Goal: Information Seeking & Learning: Learn about a topic

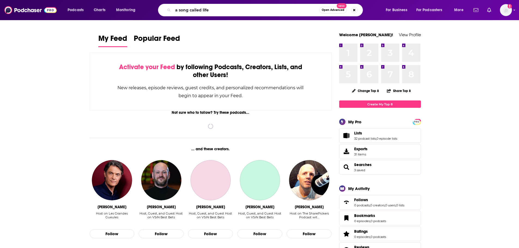
type input "a song called life"
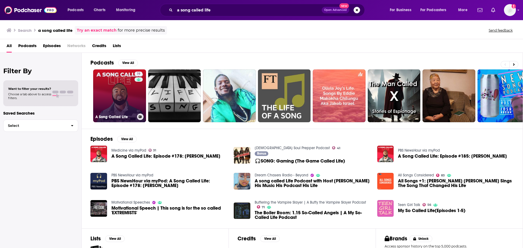
click at [115, 91] on link "19 A Song Called Life" at bounding box center [119, 95] width 53 height 53
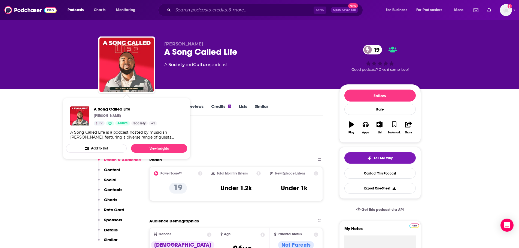
click at [286, 129] on div "Podcast Insights" at bounding box center [208, 139] width 220 height 28
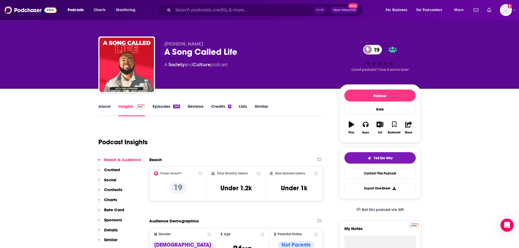
click at [99, 108] on link "About" at bounding box center [104, 110] width 12 height 13
